Goal: Navigation & Orientation: Find specific page/section

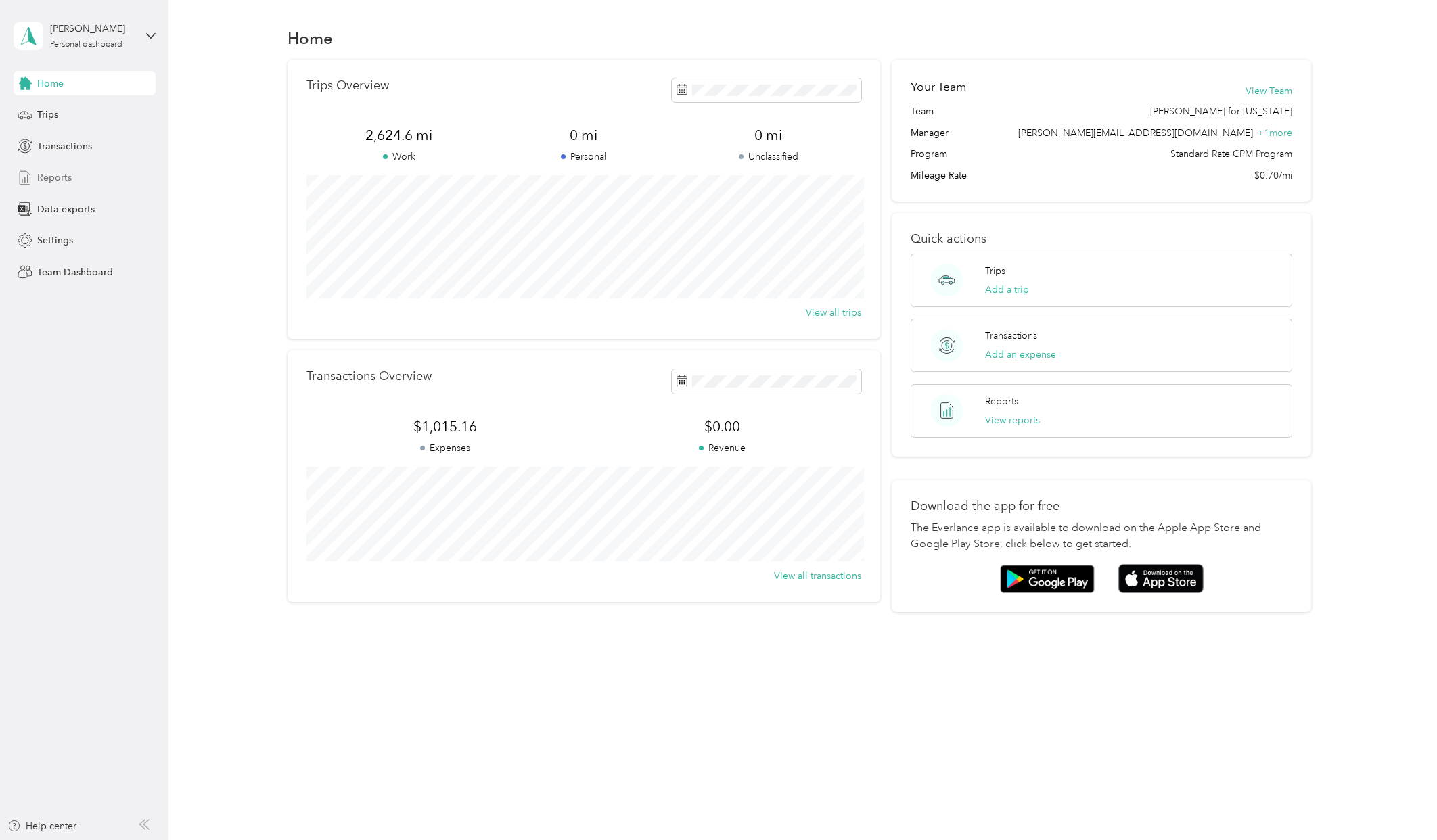
click at [63, 177] on span "Reports" at bounding box center [54, 177] width 35 height 14
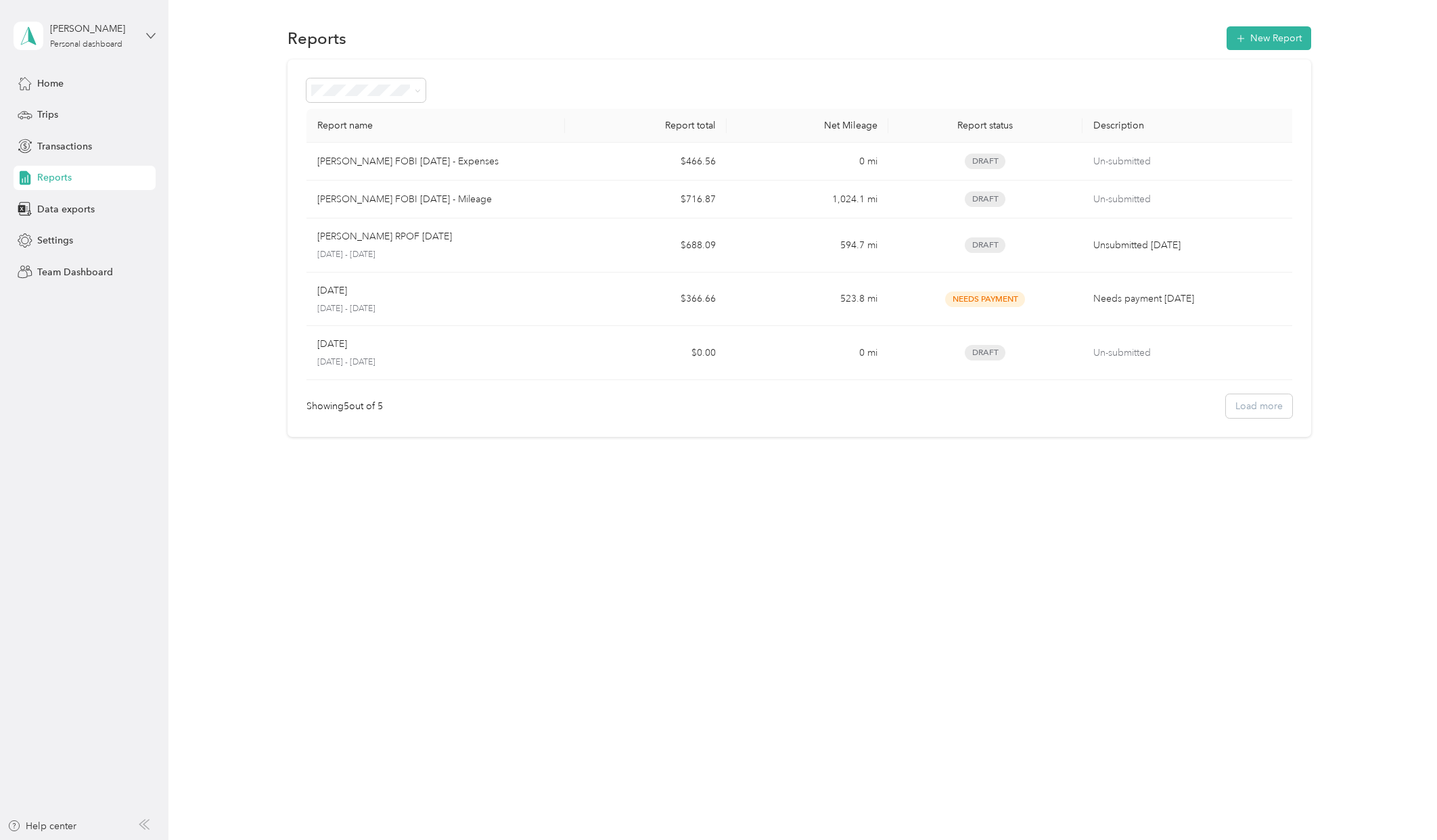
click at [147, 32] on icon at bounding box center [150, 35] width 9 height 9
click at [115, 117] on div "Team dashboard" at bounding box center [194, 111] width 343 height 24
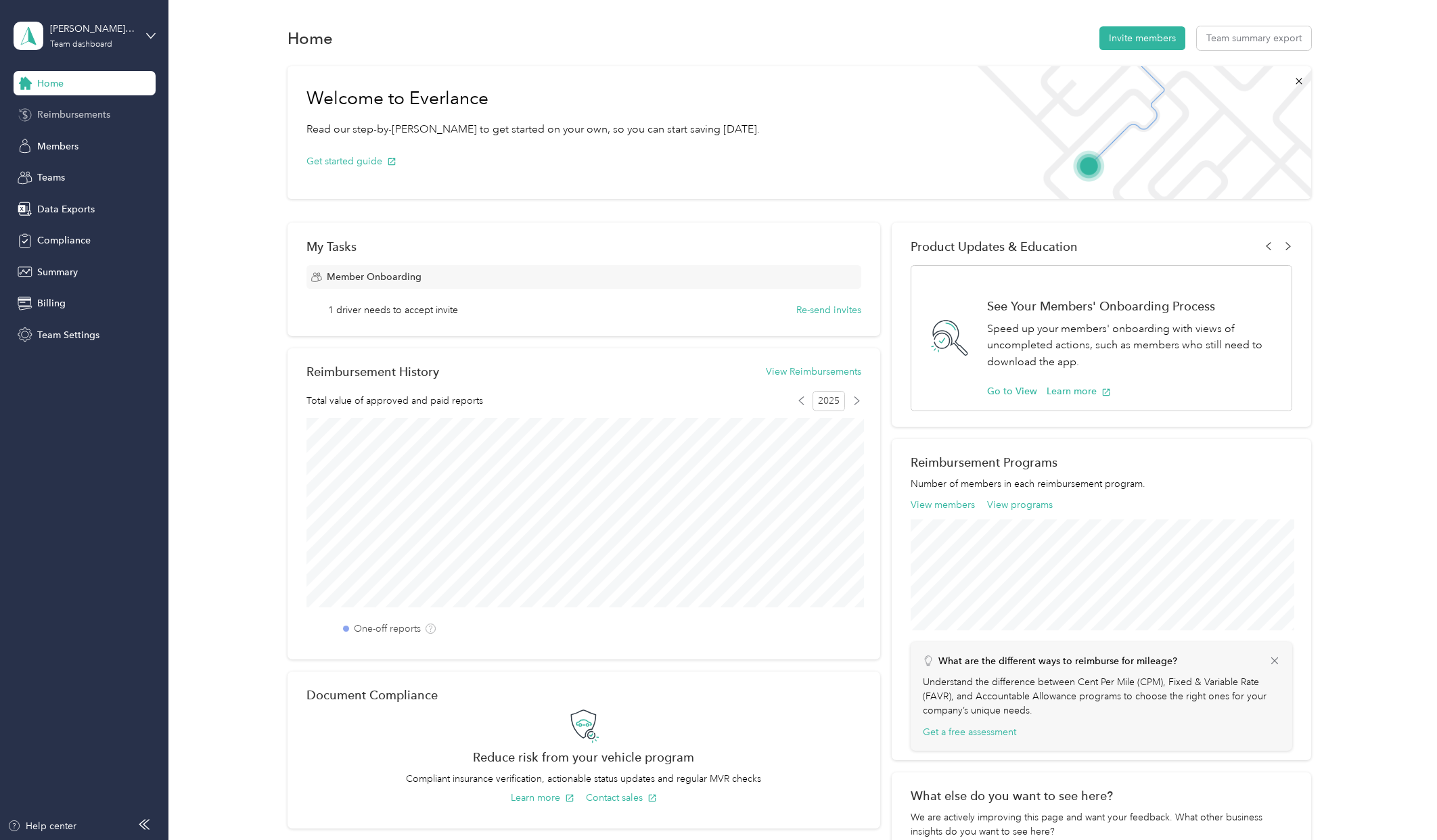
click at [109, 112] on span "Reimbursements" at bounding box center [73, 114] width 73 height 14
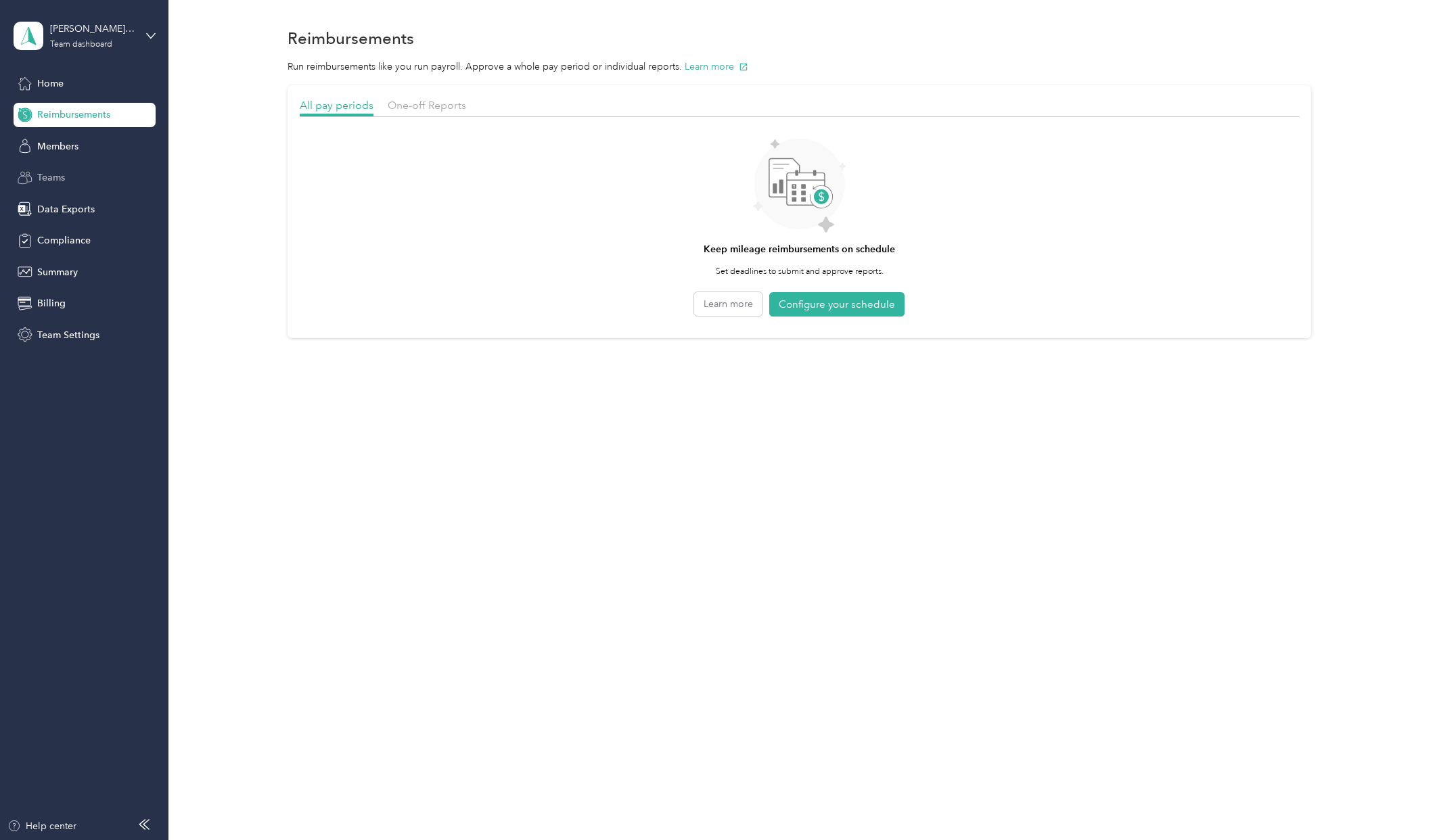
click at [72, 180] on div "Teams" at bounding box center [85, 178] width 142 height 25
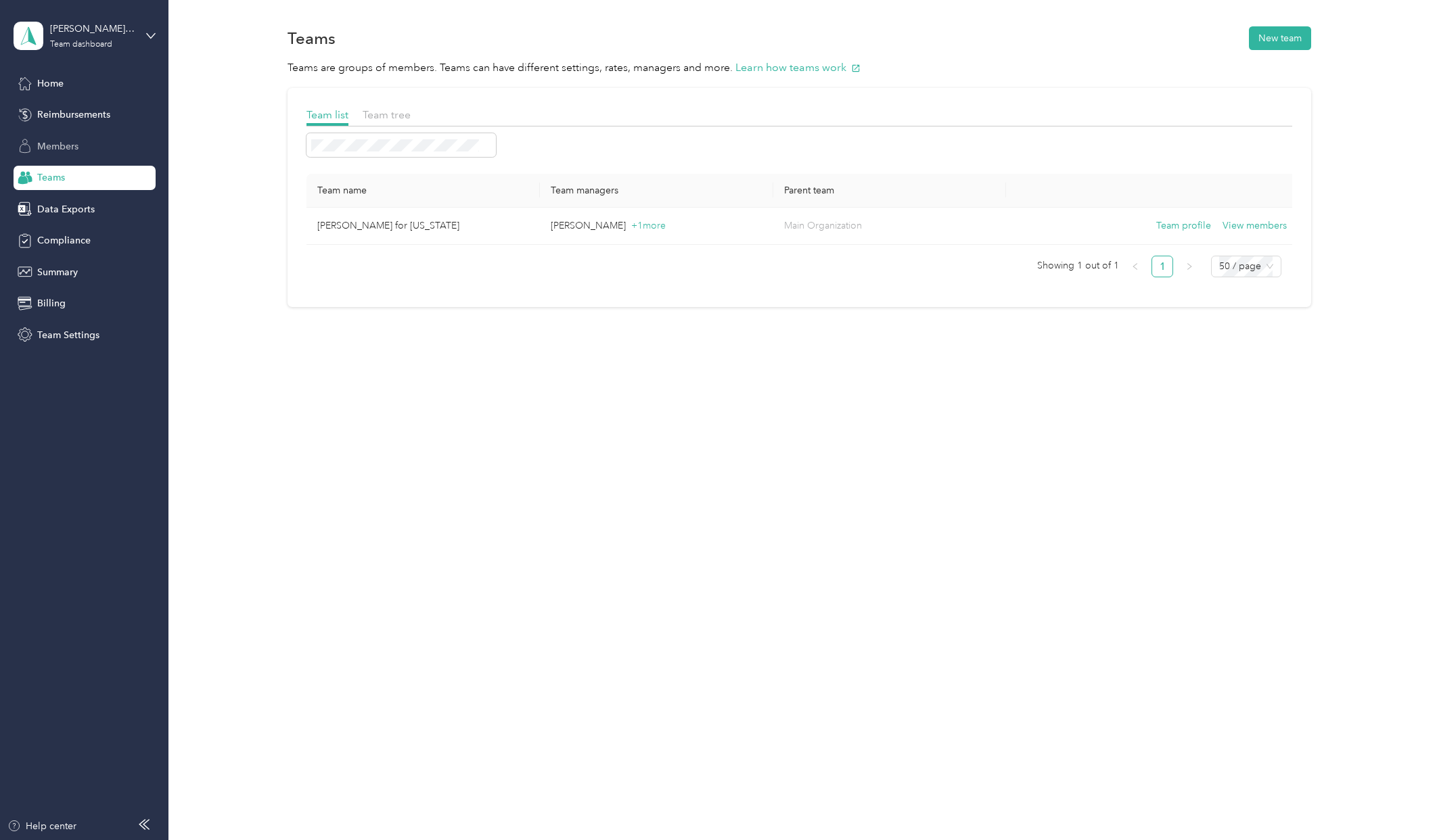
click at [79, 140] on div "Members" at bounding box center [85, 147] width 142 height 25
